Goal: Obtain resource: Obtain resource

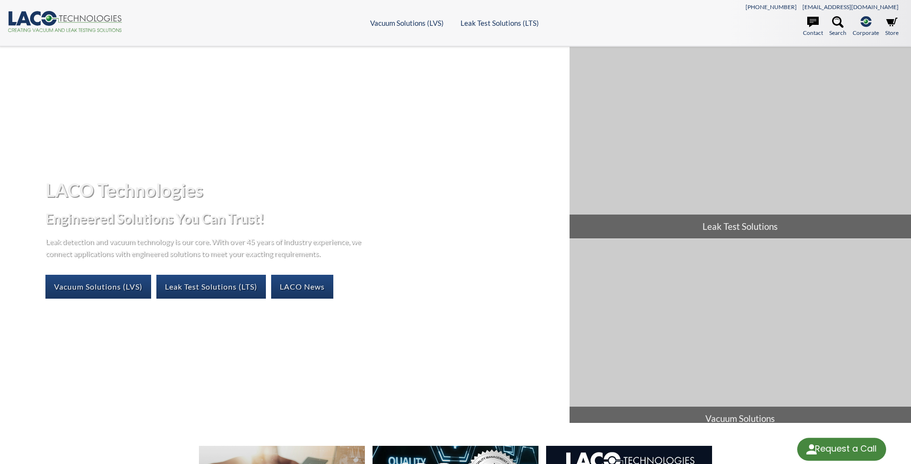
select select "Language Translate Widget"
click at [201, 287] on link "Leak Test Solutions (LTS)" at bounding box center [210, 287] width 109 height 24
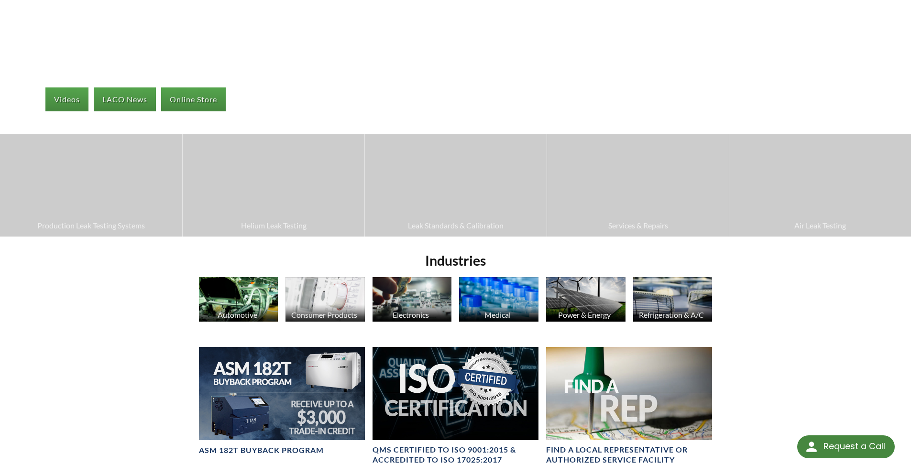
scroll to position [191, 0]
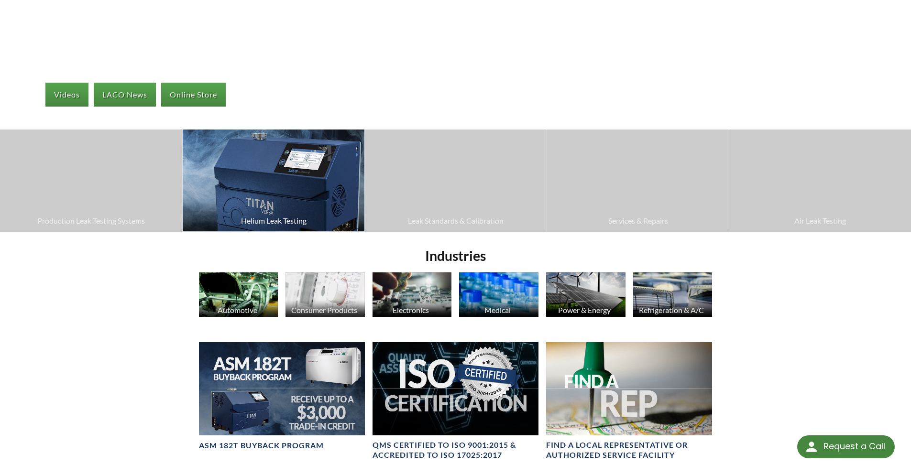
click at [299, 202] on img at bounding box center [274, 181] width 182 height 102
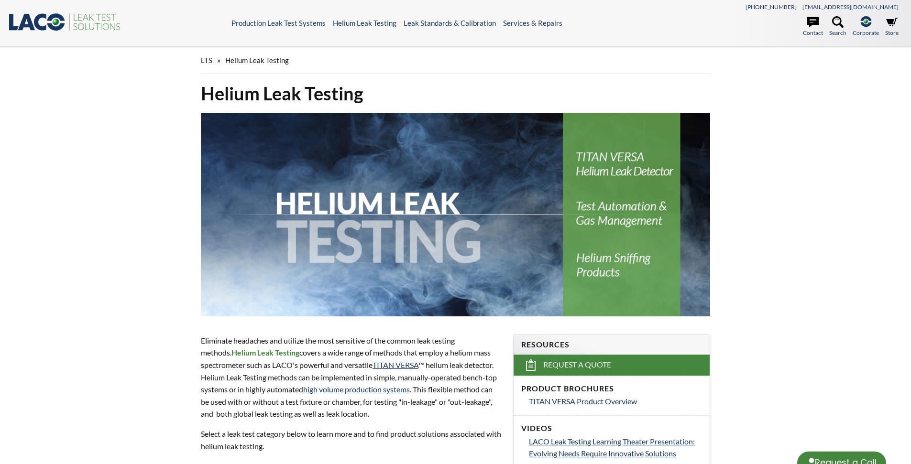
select select "Language Translate Widget"
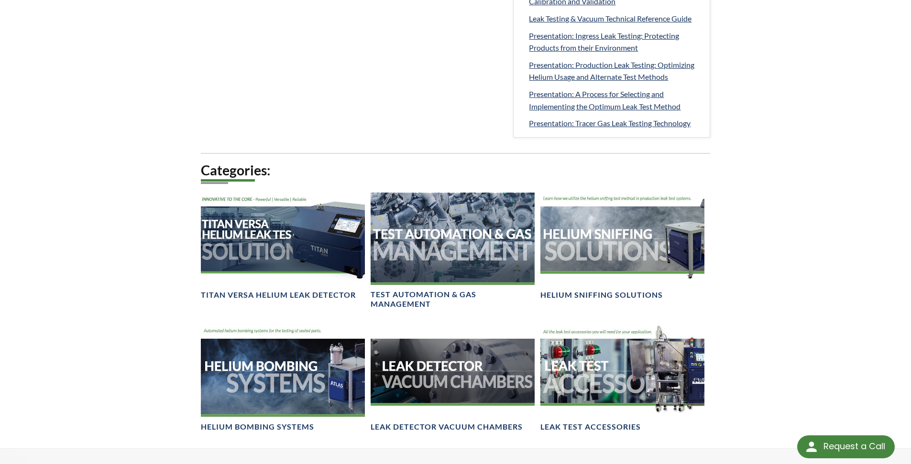
scroll to position [566, 0]
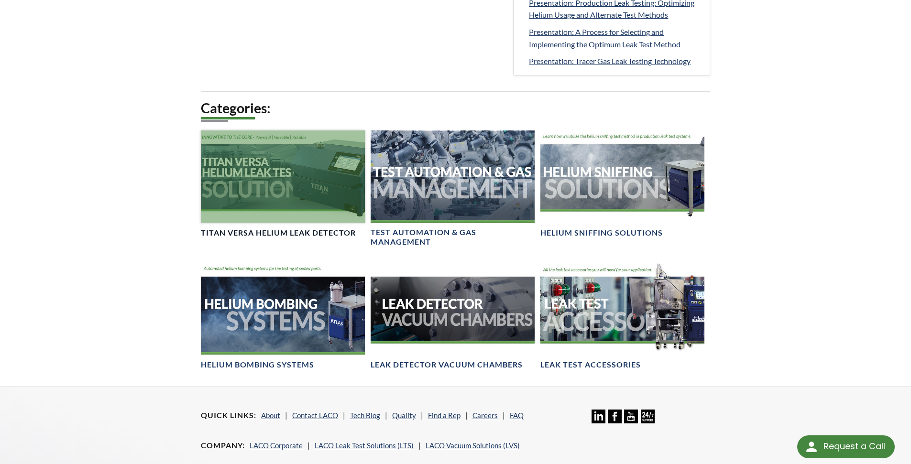
click at [255, 198] on div at bounding box center [283, 176] width 164 height 92
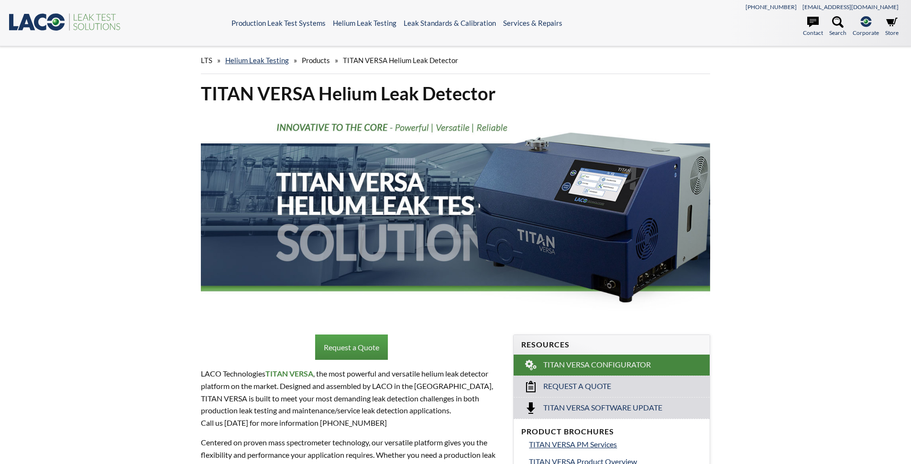
select select "Language Translate Widget"
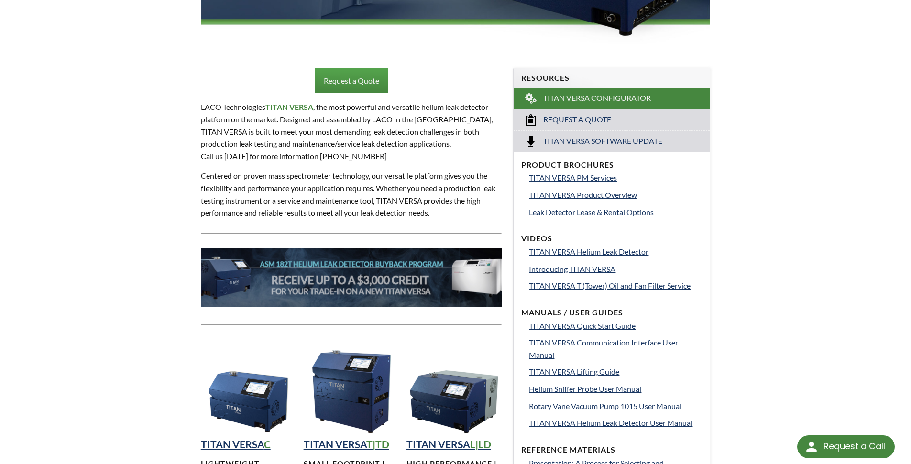
scroll to position [287, 0]
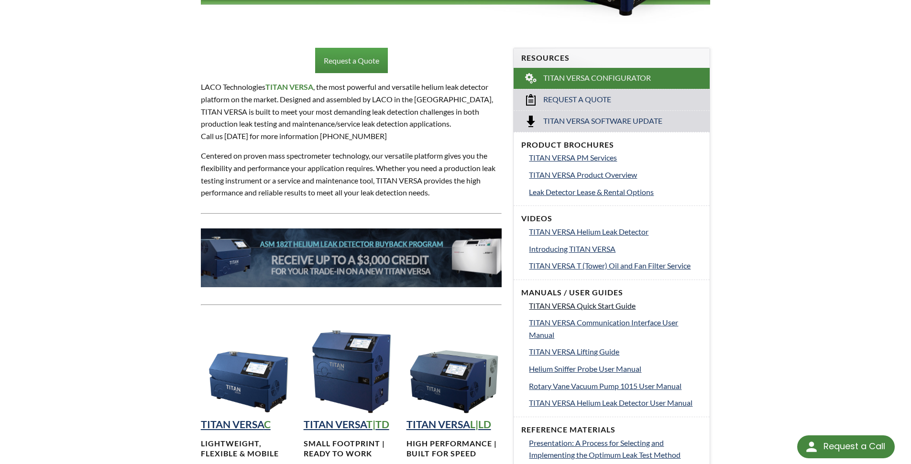
click at [561, 304] on span "TITAN VERSA Quick Start Guide" at bounding box center [582, 305] width 107 height 9
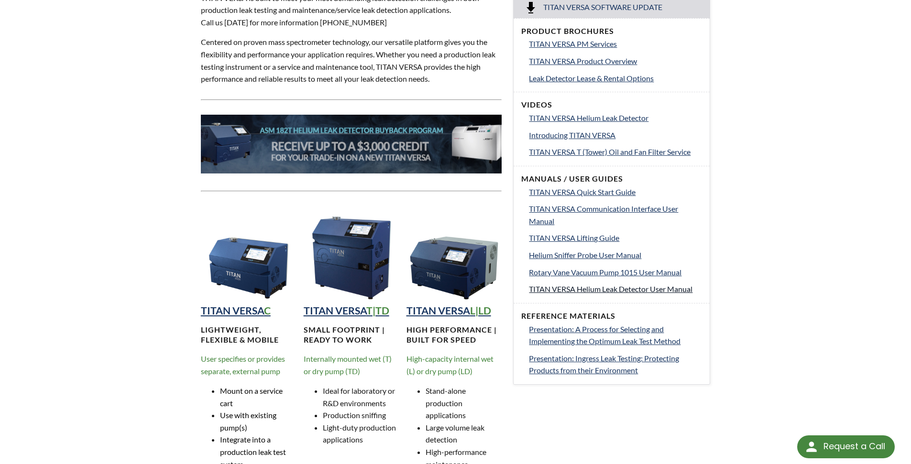
scroll to position [430, 0]
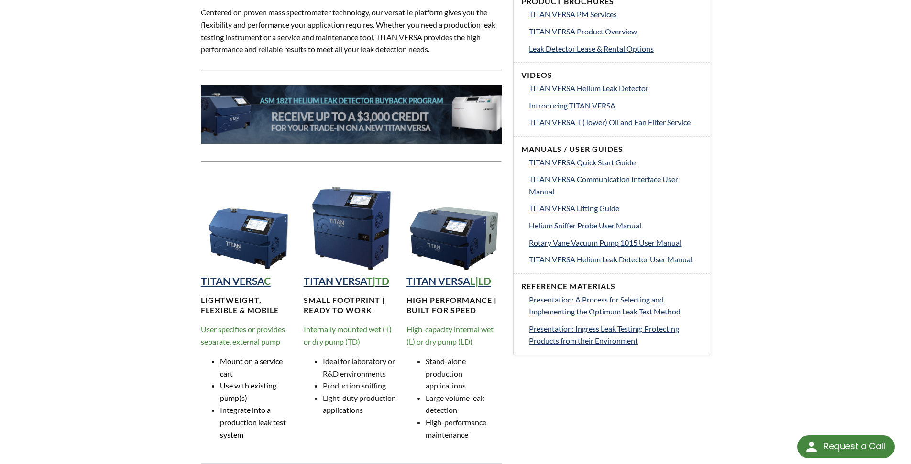
click at [346, 285] on strong "TITAN VERSA" at bounding box center [335, 281] width 63 height 12
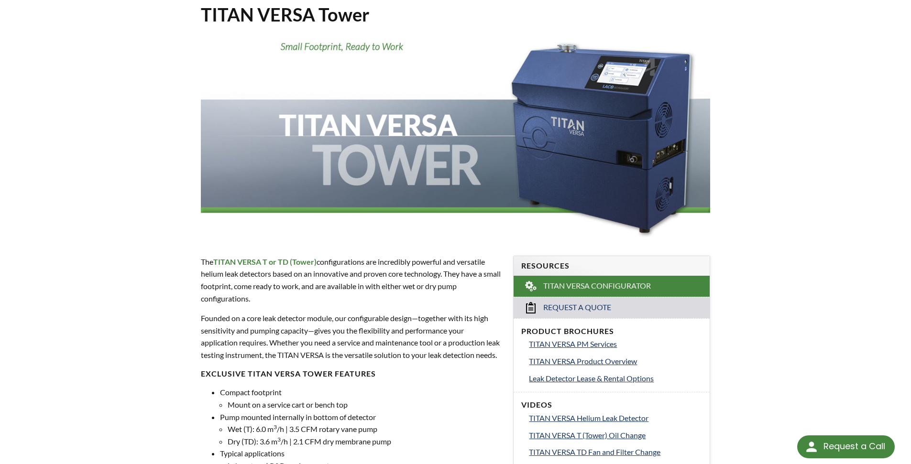
scroll to position [143, 0]
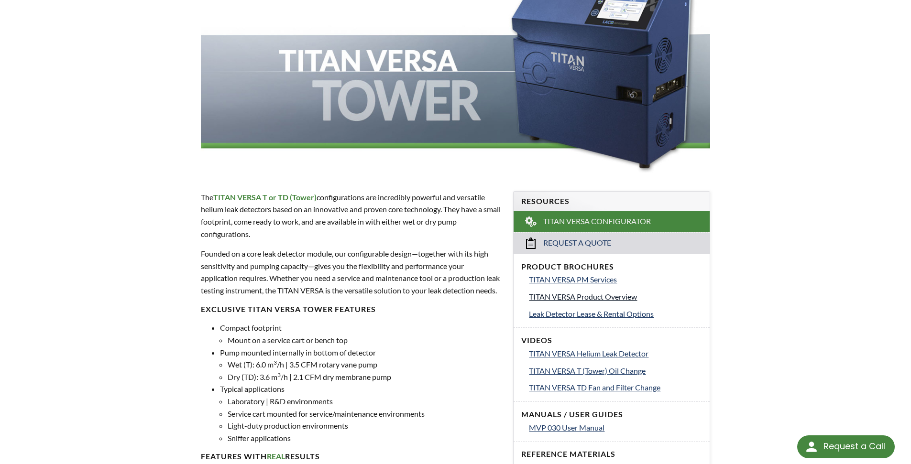
click at [565, 299] on span "TITAN VERSA Product Overview" at bounding box center [583, 296] width 108 height 9
